Goal: Transaction & Acquisition: Subscribe to service/newsletter

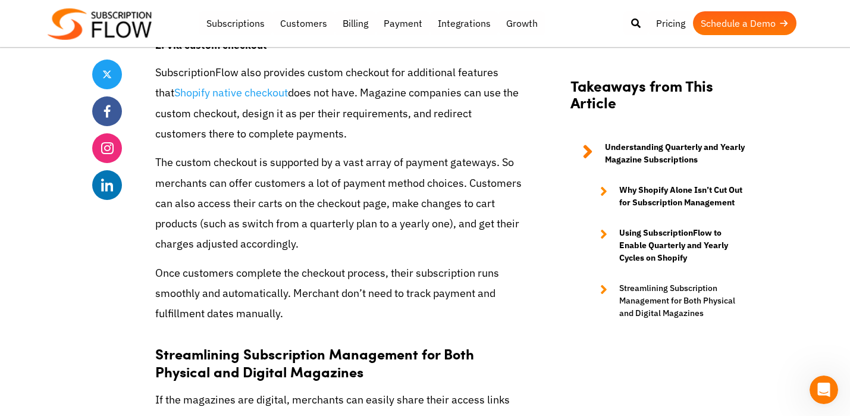
scroll to position [3329, 0]
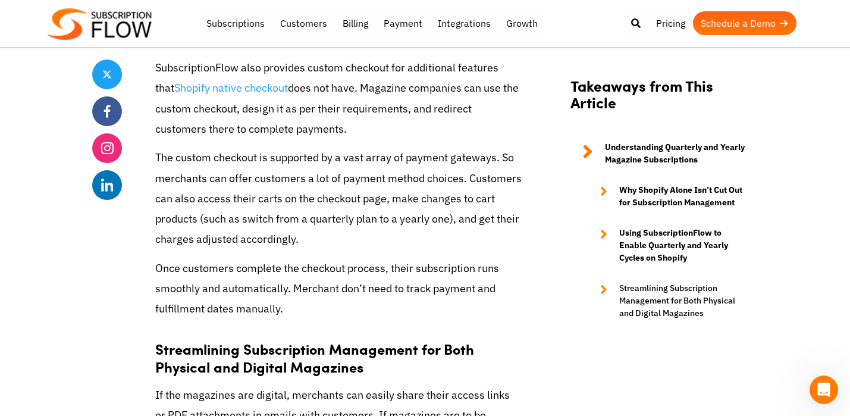
click at [150, 16] on img at bounding box center [100, 24] width 104 height 32
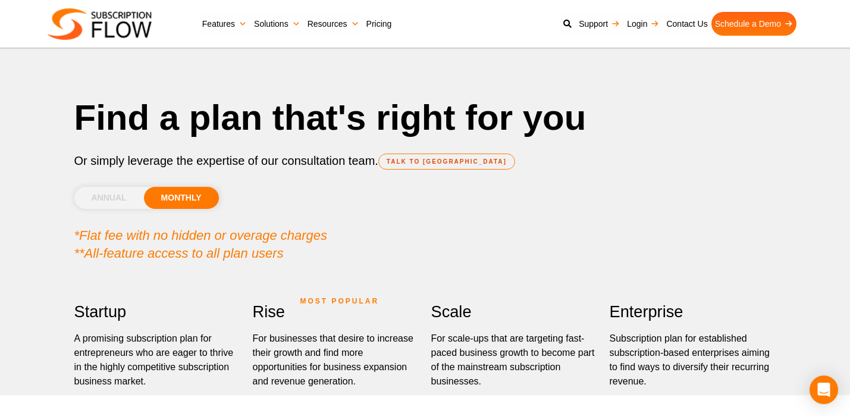
click at [120, 203] on li "ANNUAL" at bounding box center [109, 198] width 70 height 22
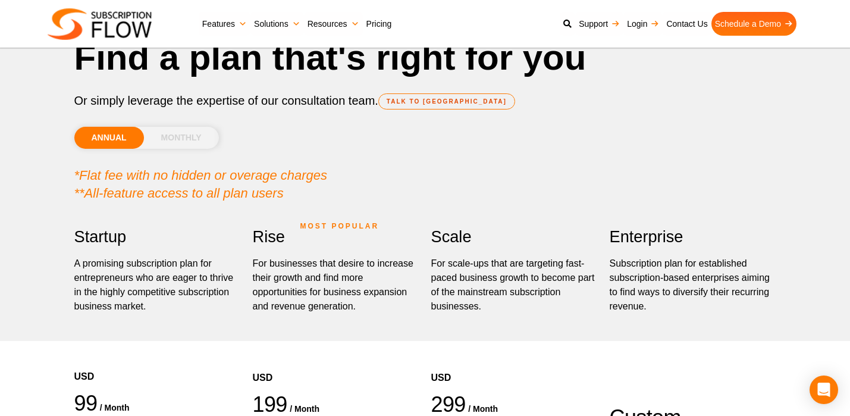
scroll to position [48, 0]
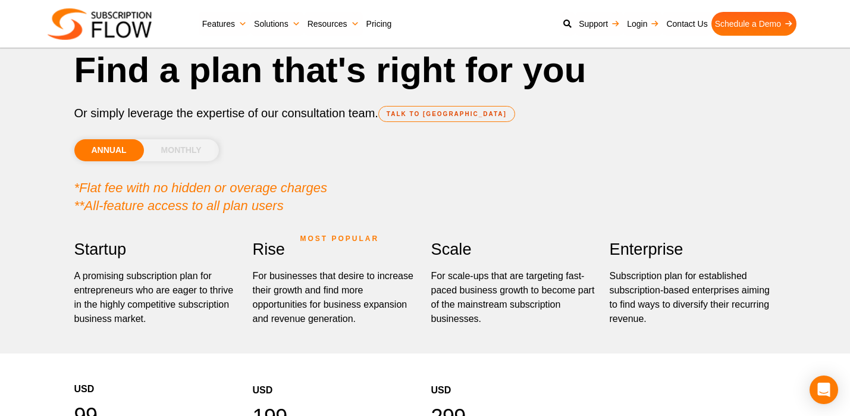
click at [187, 144] on li "MONTHLY" at bounding box center [181, 150] width 75 height 22
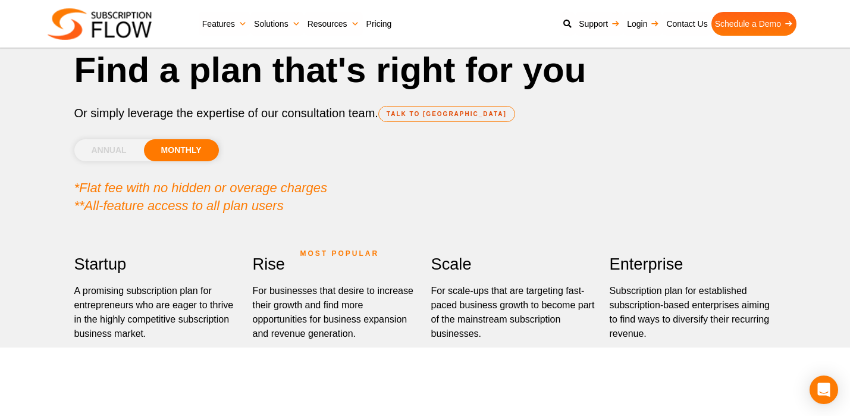
click at [342, 244] on section "Startup A promising subscription plan for entrepreneurs who are eager to thrive…" at bounding box center [424, 414] width 713 height 370
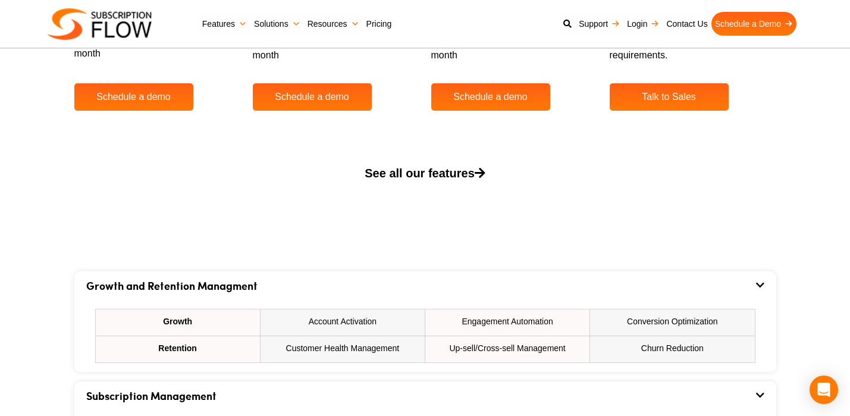
scroll to position [523, 0]
